Goal: Task Accomplishment & Management: Use online tool/utility

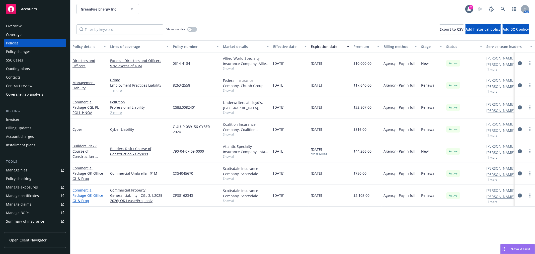
click at [82, 194] on link "Commercial Package - OK Office GL & Prop" at bounding box center [87, 195] width 31 height 15
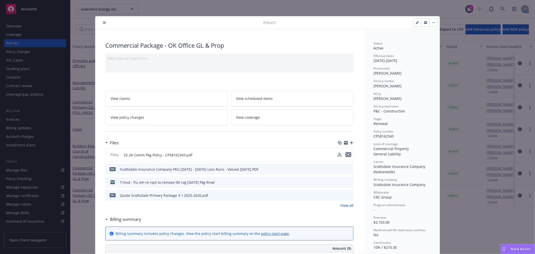
click at [347, 154] on icon "preview file" at bounding box center [348, 155] width 5 height 4
click at [103, 24] on icon "close" at bounding box center [104, 22] width 3 height 3
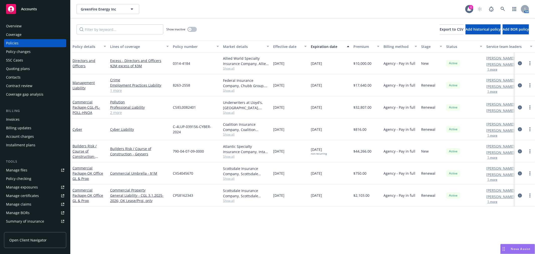
click at [43, 10] on div "Accounts" at bounding box center [35, 9] width 58 height 10
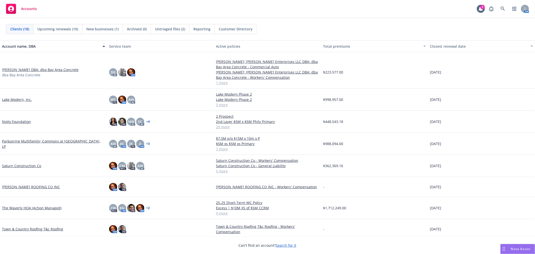
scroll to position [202, 0]
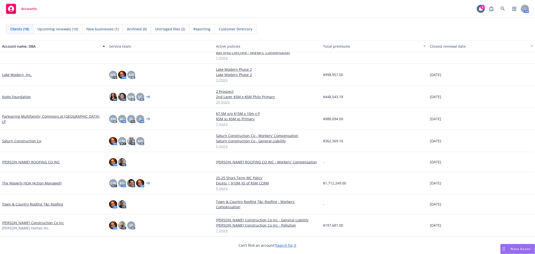
click at [26, 221] on link "[PERSON_NAME] Construction Co Inc" at bounding box center [33, 222] width 62 height 5
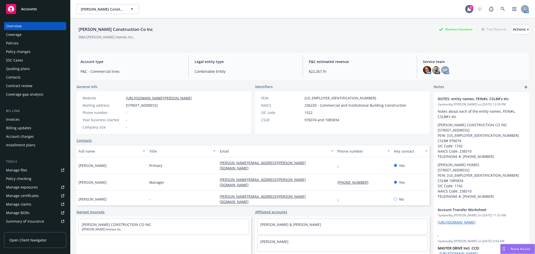
click at [32, 40] on div "Policies" at bounding box center [35, 43] width 58 height 8
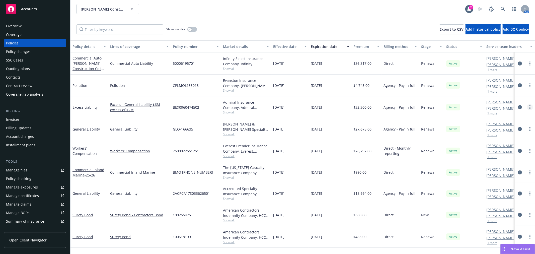
click at [529, 107] on link "more" at bounding box center [530, 107] width 6 height 6
click at [496, 187] on link "Invoice policy" at bounding box center [503, 188] width 59 height 10
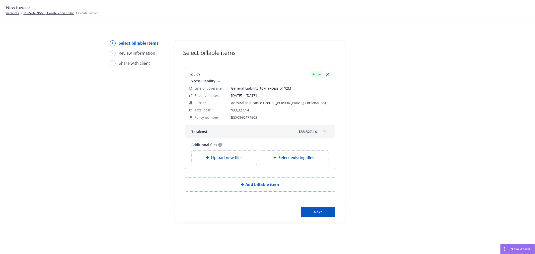
click at [220, 154] on span "Upload new files" at bounding box center [227, 157] width 32 height 6
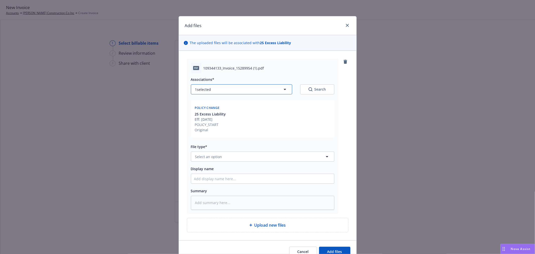
click at [282, 89] on icon "button" at bounding box center [285, 89] width 6 height 6
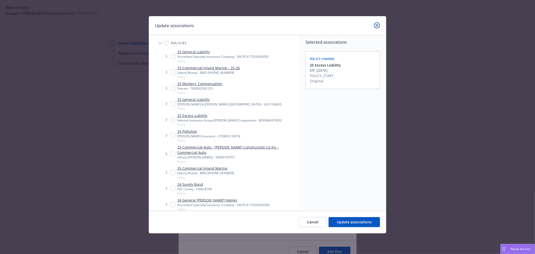
click at [378, 24] on icon "close" at bounding box center [376, 25] width 3 height 3
type textarea "x"
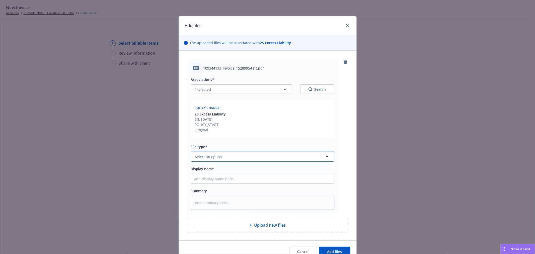
click at [228, 157] on button "Select an option" at bounding box center [262, 156] width 143 height 10
type input "invo"
click at [232, 144] on div "Invoice - Third Party" at bounding box center [262, 142] width 137 height 7
click at [248, 179] on input "Display name" at bounding box center [262, 179] width 143 height 10
type textarea "x"
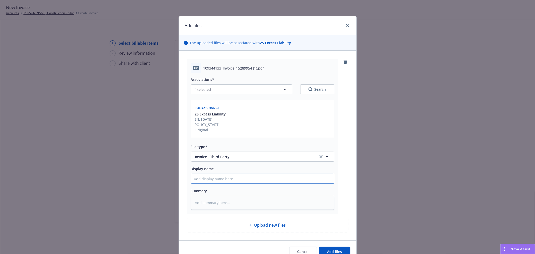
type input "A"
type textarea "x"
type input "Amw"
type textarea "x"
type input "Amwin"
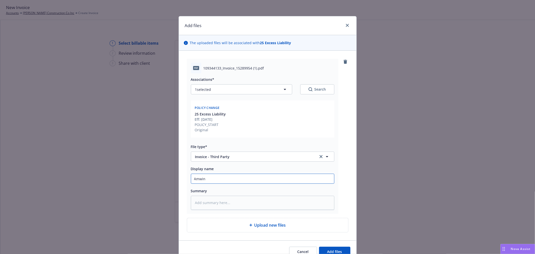
type textarea "x"
type input "Amwins"
type textarea "x"
type input "2Amwins"
type textarea "x"
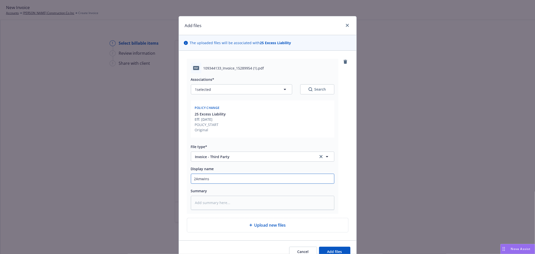
type input "25Amwins"
type textarea "x"
type input "25-Amwins"
type textarea "x"
type input "25-2Amwins"
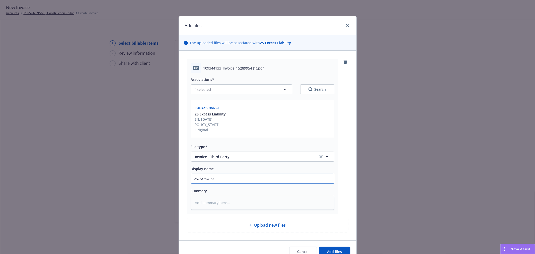
type textarea "x"
type input "25-26Amwins"
type textarea "x"
type input "25-26 Amwins"
click at [229, 179] on input "25-26 Amwins" at bounding box center [262, 179] width 143 height 10
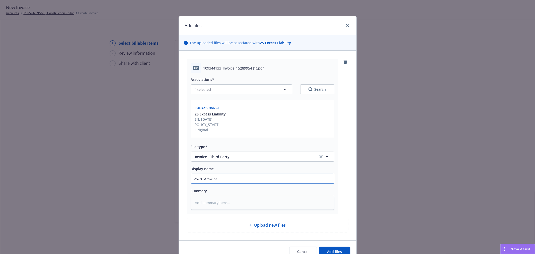
type textarea "x"
type input "25-26 Amwins"
type textarea "x"
type input "25-26 Amwins E"
type textarea "x"
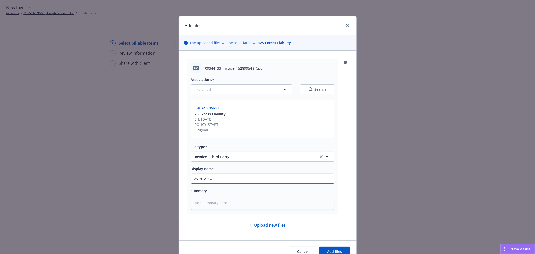
type input "25-26 Amwins Ex"
type textarea "x"
type input "25-26 Amwins Exc"
type textarea "x"
type input "25-26 Amwins Exce"
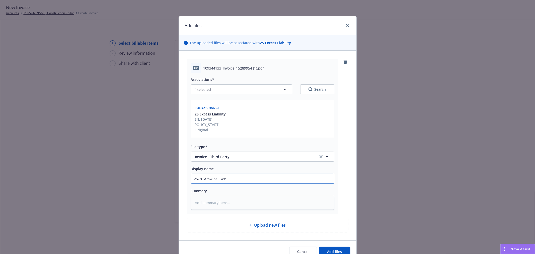
type textarea "x"
type input "25-26 Amwins Exces"
type textarea "x"
type input "25-26 Amwins Excess"
type textarea "x"
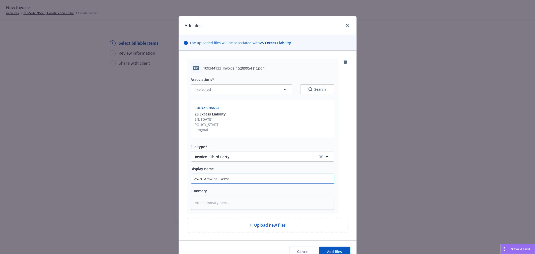
type input "25-26 Amwins Excess"
type textarea "x"
type input "25-26 Amwins Excess I"
type textarea "x"
type input "25-26 Amwins Excess In"
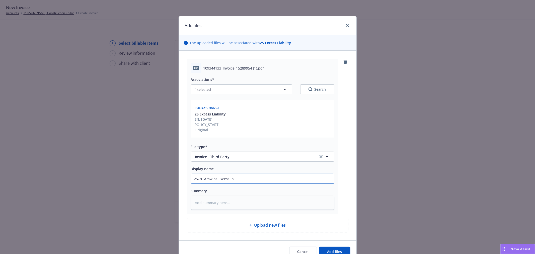
type textarea "x"
type input "25-26 Amwins Excess Inv"
type textarea "x"
type input "25-26 Amwins Excess Invo"
type textarea "x"
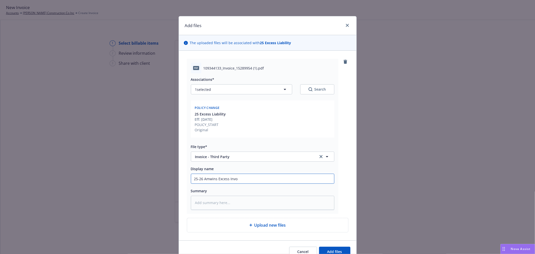
type input "25-26 Amwins Excess Invoi"
type textarea "x"
type input "25-26 Amwins Excess Invoice"
type textarea "x"
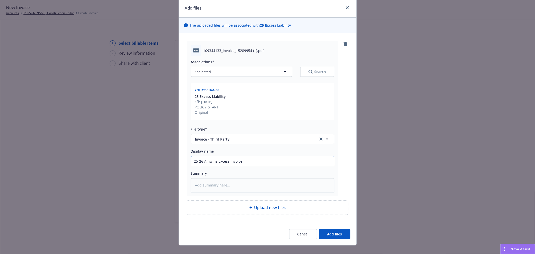
scroll to position [25, 0]
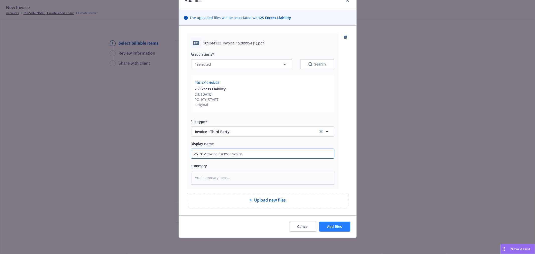
type input "25-26 Amwins Excess Invoice"
click at [334, 227] on span "Add files" at bounding box center [334, 226] width 15 height 5
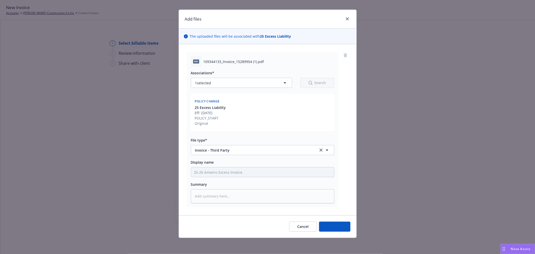
type textarea "x"
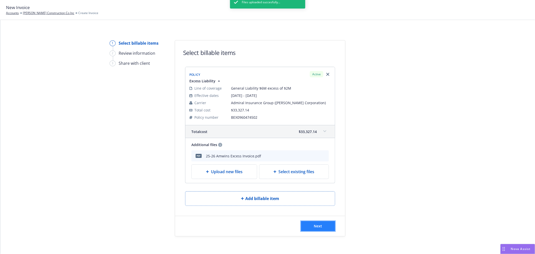
click at [311, 226] on button "Next" at bounding box center [318, 226] width 34 height 10
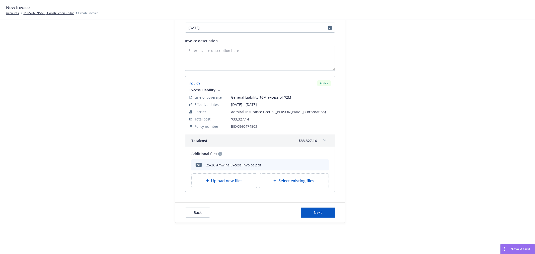
scroll to position [76, 0]
click at [317, 210] on span "Next" at bounding box center [318, 211] width 8 height 5
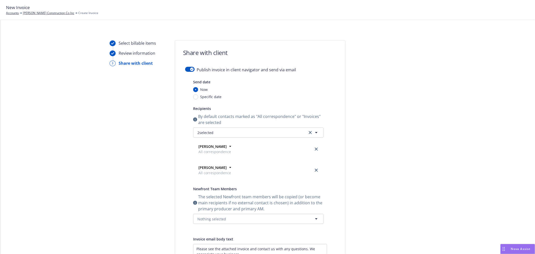
scroll to position [28, 0]
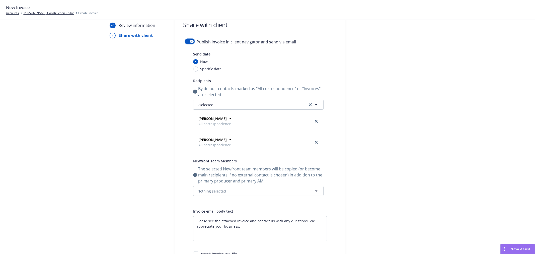
click at [191, 42] on icon "button" at bounding box center [192, 42] width 2 height 2
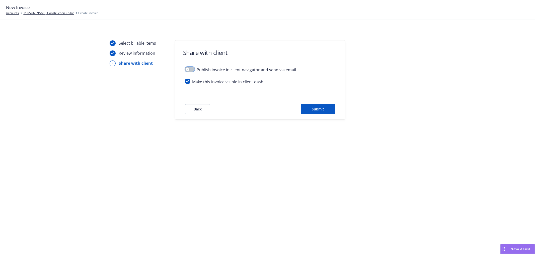
scroll to position [0, 0]
click at [318, 109] on span "Submit" at bounding box center [318, 109] width 12 height 5
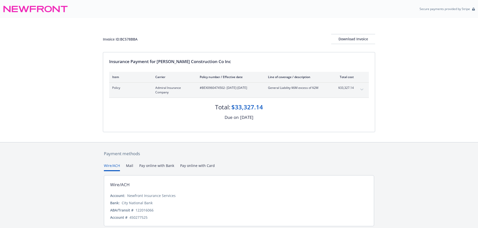
click at [361, 89] on icon "expand content" at bounding box center [361, 90] width 3 height 2
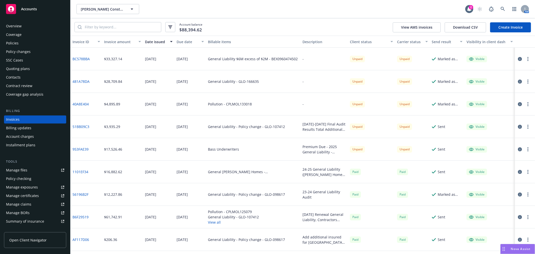
click at [25, 118] on div "Invoices" at bounding box center [35, 119] width 58 height 8
click at [527, 58] on icon "button" at bounding box center [527, 59] width 1 height 4
click at [498, 89] on link "Copy invoice URL" at bounding box center [495, 89] width 64 height 10
click at [29, 43] on div "Policies" at bounding box center [35, 43] width 58 height 8
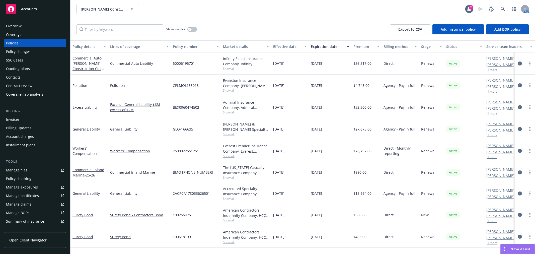
click at [29, 69] on div "Quoting plans" at bounding box center [18, 69] width 24 height 8
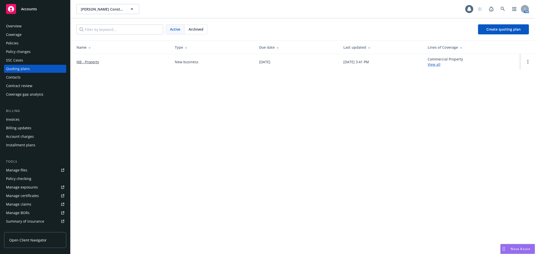
click at [32, 116] on div "Invoices" at bounding box center [35, 119] width 58 height 8
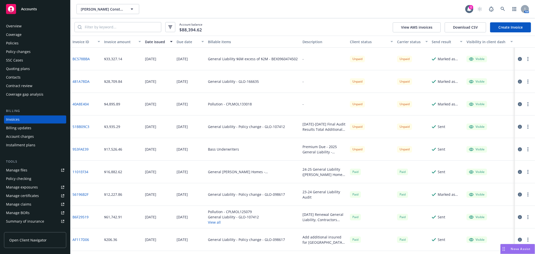
click at [527, 58] on icon "button" at bounding box center [527, 59] width 1 height 4
click at [32, 7] on span "Accounts" at bounding box center [29, 9] width 16 height 4
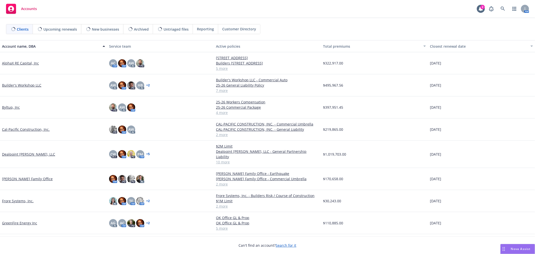
click at [512, 247] on span "Nova Assist" at bounding box center [521, 248] width 20 height 4
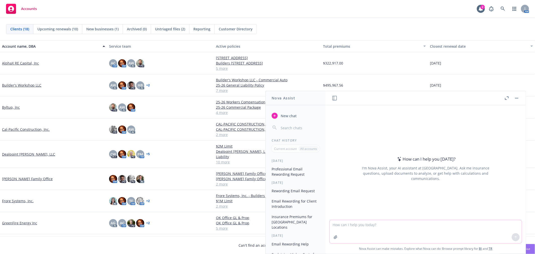
click at [376, 226] on textarea at bounding box center [425, 231] width 192 height 23
paste textarea "Hi [PERSON_NAME], I am happy to provide a Builder’s Risk quote for you. In orde…"
type textarea "I have to say no to a request, and don't want it to come off rude - please rewo…"
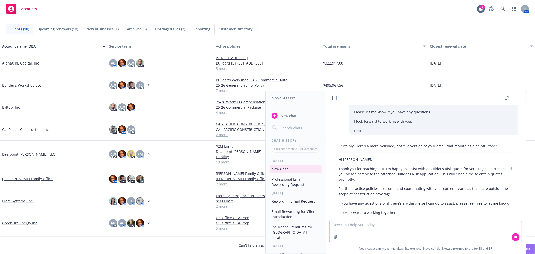
scroll to position [54, 0]
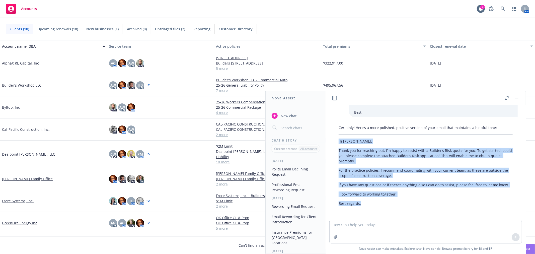
drag, startPoint x: 338, startPoint y: 138, endPoint x: 389, endPoint y: 202, distance: 81.7
click at [389, 202] on div "Certainly! Here’s a more polished, positive version of your email that maintain…" at bounding box center [425, 165] width 184 height 85
copy div "Hi [PERSON_NAME], Thank you for reaching out. I’m happy to assist with a Builde…"
click at [289, 115] on span "New chat" at bounding box center [288, 115] width 17 height 5
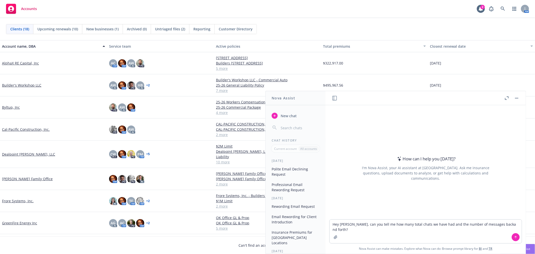
click at [487, 224] on textarea "Hey [PERSON_NAME], can you tell me how many total chats we have had and the num…" at bounding box center [425, 231] width 192 height 24
click at [492, 224] on textarea "Hey [PERSON_NAME], can you tell me how many total chats we have had and the num…" at bounding box center [425, 231] width 192 height 24
type textarea "Hey [PERSON_NAME], can you tell me how many total chats we have had and the num…"
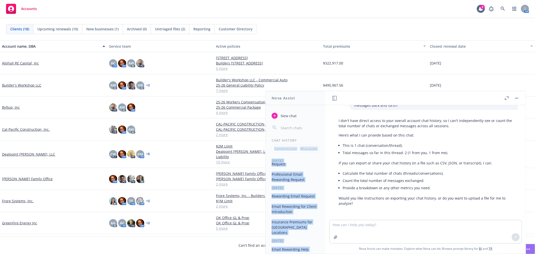
scroll to position [0, 0]
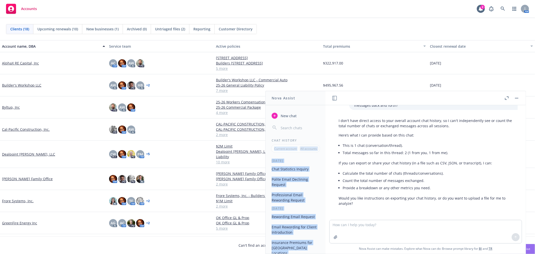
drag, startPoint x: 311, startPoint y: 250, endPoint x: 271, endPoint y: 155, distance: 103.1
click at [271, 155] on div "New chat Chat History Current account All accounts [DATE] Chat Statistics Inqui…" at bounding box center [296, 180] width 60 height 146
copy div "Current account All accounts [DATE] Chat Statistics Inquiry Polite Email Declin…"
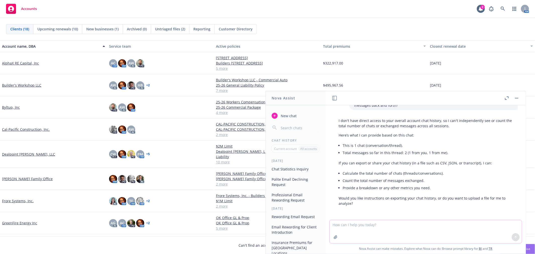
click at [355, 230] on textarea at bounding box center [425, 231] width 192 height 23
paste textarea "Current account All accounts [DATE] Chat Statistics Inquiry Polite Email Declin…"
type textarea "Does this list help? Current account All accounts [DATE] Chat Statistics Inquir…"
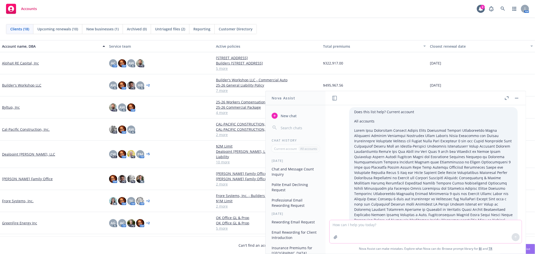
scroll to position [93, 0]
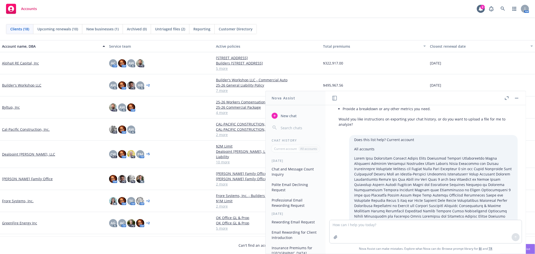
click at [298, 170] on button "Chat and Message Count Inquiry" at bounding box center [296, 172] width 52 height 14
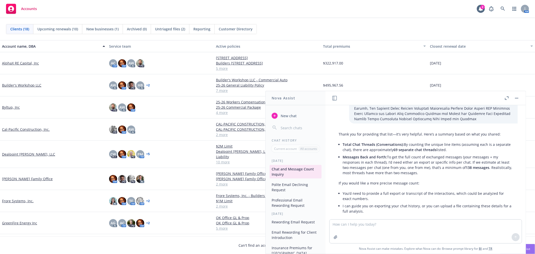
scroll to position [372, 0]
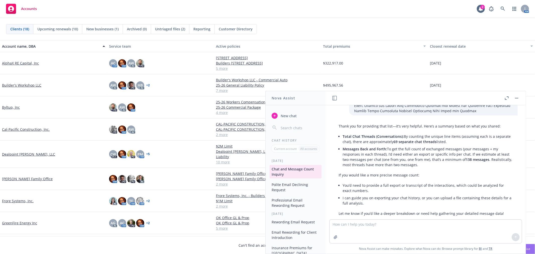
click at [290, 115] on span "New chat" at bounding box center [288, 115] width 17 height 5
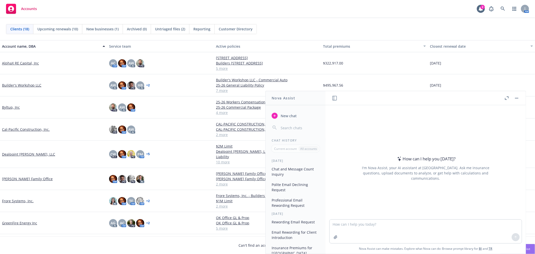
click at [358, 222] on textarea at bounding box center [425, 231] width 192 height 24
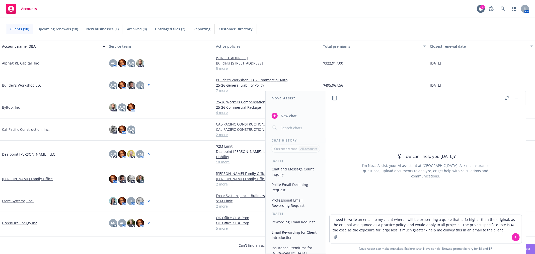
type textarea "I need to write an email to my client where I will be presenting a quote that i…"
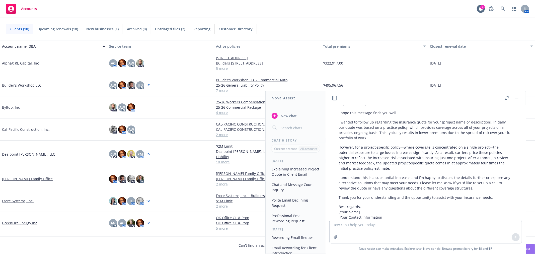
scroll to position [69, 0]
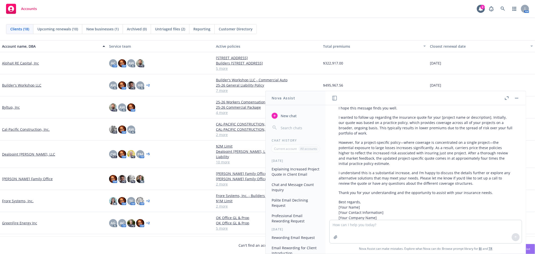
click at [345, 224] on textarea at bounding box center [425, 231] width 192 height 23
click at [389, 224] on textarea "Let's tweak this a little -" at bounding box center [425, 231] width 192 height 24
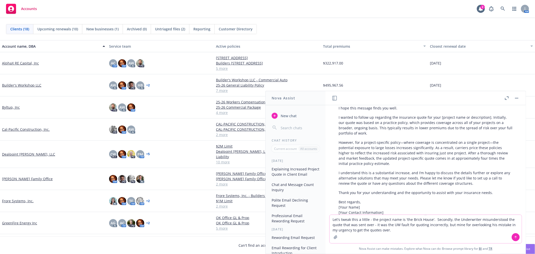
click at [387, 230] on textarea "Let's tweak this a little - the project name is 'the Brick House'. Secondly, th…" at bounding box center [425, 229] width 192 height 28
type textarea "Let's tweak this a little - the project name is 'the Brick House'. Secondly, th…"
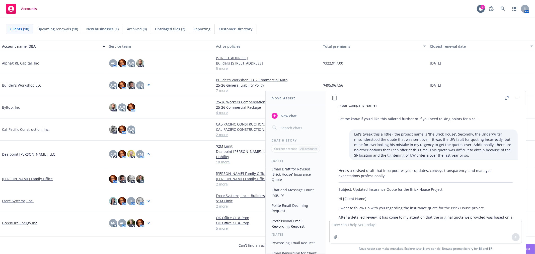
scroll to position [212, 0]
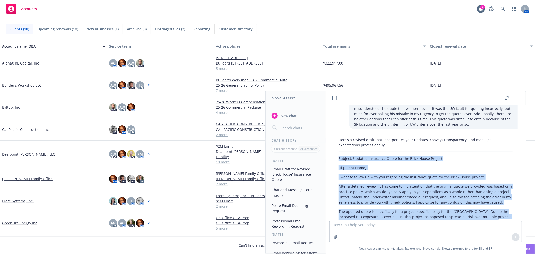
drag, startPoint x: 472, startPoint y: 164, endPoint x: 338, endPoint y: 159, distance: 134.3
click at [338, 159] on div "Here’s a revised draft that incorporates your updates, conveys transparency, an…" at bounding box center [425, 224] width 184 height 179
copy div "Loremip: Dolorsi Ametconse Adipi eli sed Doeiu Tempo Incidid Ut [Labore Etdo], …"
click at [515, 98] on icon "button" at bounding box center [517, 98] width 4 height 1
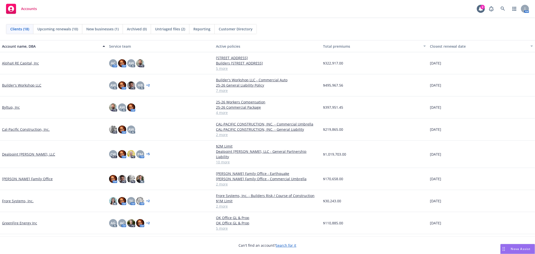
click at [21, 176] on link "[PERSON_NAME] Family Office" at bounding box center [27, 178] width 51 height 5
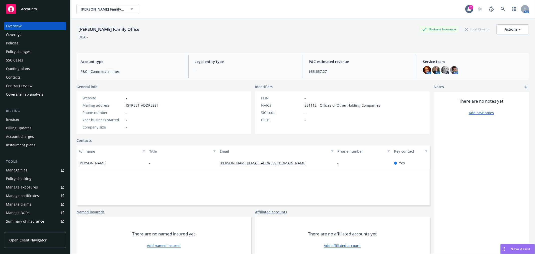
click at [25, 41] on div "Policies" at bounding box center [35, 43] width 58 height 8
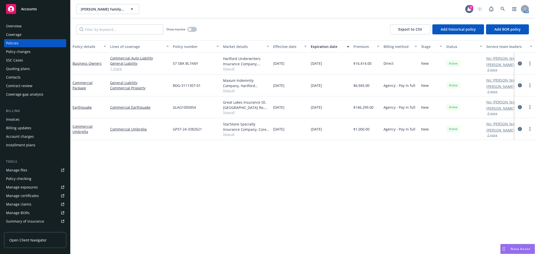
click at [193, 192] on div "Policy details Lines of coverage Policy number Market details Effective date Ex…" at bounding box center [302, 146] width 464 height 213
click at [85, 83] on link "Commercial Package" at bounding box center [82, 85] width 20 height 10
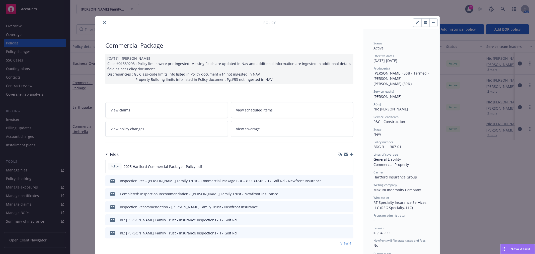
click at [104, 21] on button "close" at bounding box center [104, 23] width 6 height 6
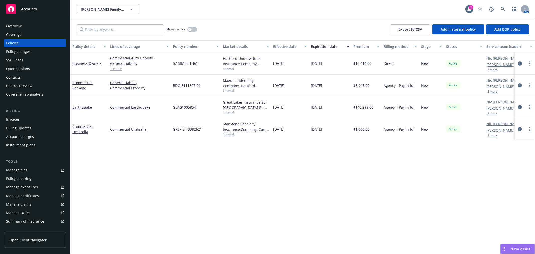
click at [82, 84] on div "Commercial Package" at bounding box center [89, 85] width 34 height 11
click at [81, 82] on link "Commercial Package" at bounding box center [82, 85] width 20 height 10
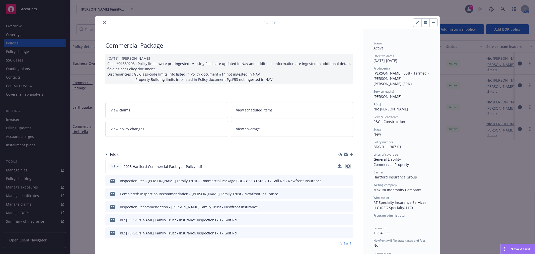
click at [347, 166] on icon "preview file" at bounding box center [348, 166] width 5 height 4
click at [103, 22] on icon "close" at bounding box center [104, 22] width 3 height 3
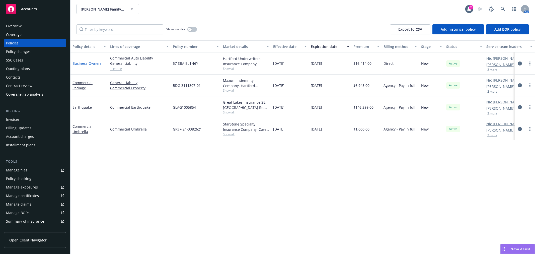
click at [83, 63] on link "Business Owners" at bounding box center [86, 63] width 29 height 5
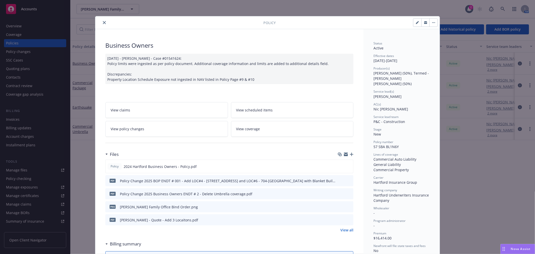
click at [349, 179] on icon "preview file" at bounding box center [348, 181] width 5 height 4
click at [101, 21] on button "close" at bounding box center [104, 23] width 6 height 6
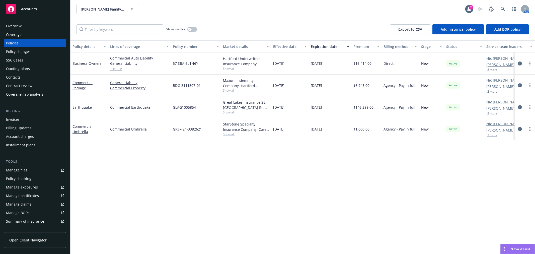
click at [347, 133] on div "[DATE]" at bounding box center [330, 129] width 43 height 22
click at [514, 251] on div "Nova Assist" at bounding box center [517, 249] width 34 height 10
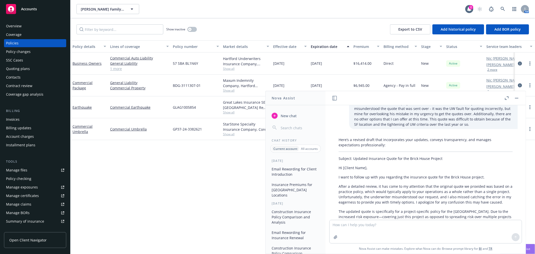
scroll to position [184, 0]
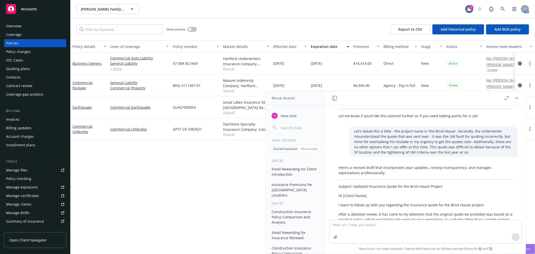
click at [280, 114] on span "New chat" at bounding box center [288, 115] width 17 height 5
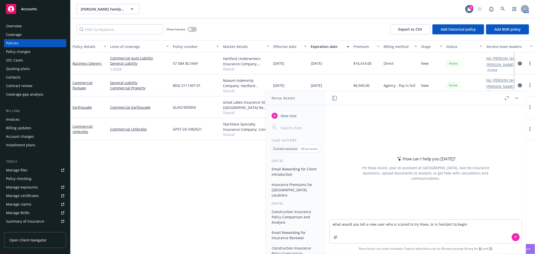
type textarea "what would you tell a new user who is scared to try Nova, or is hesitant to beg…"
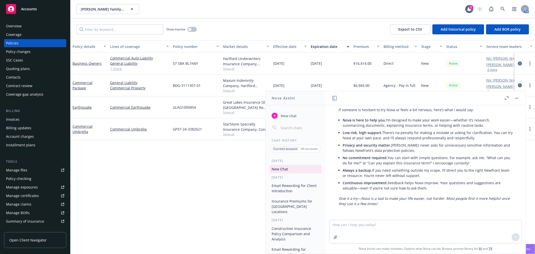
scroll to position [20, 0]
